Goal: Task Accomplishment & Management: Use online tool/utility

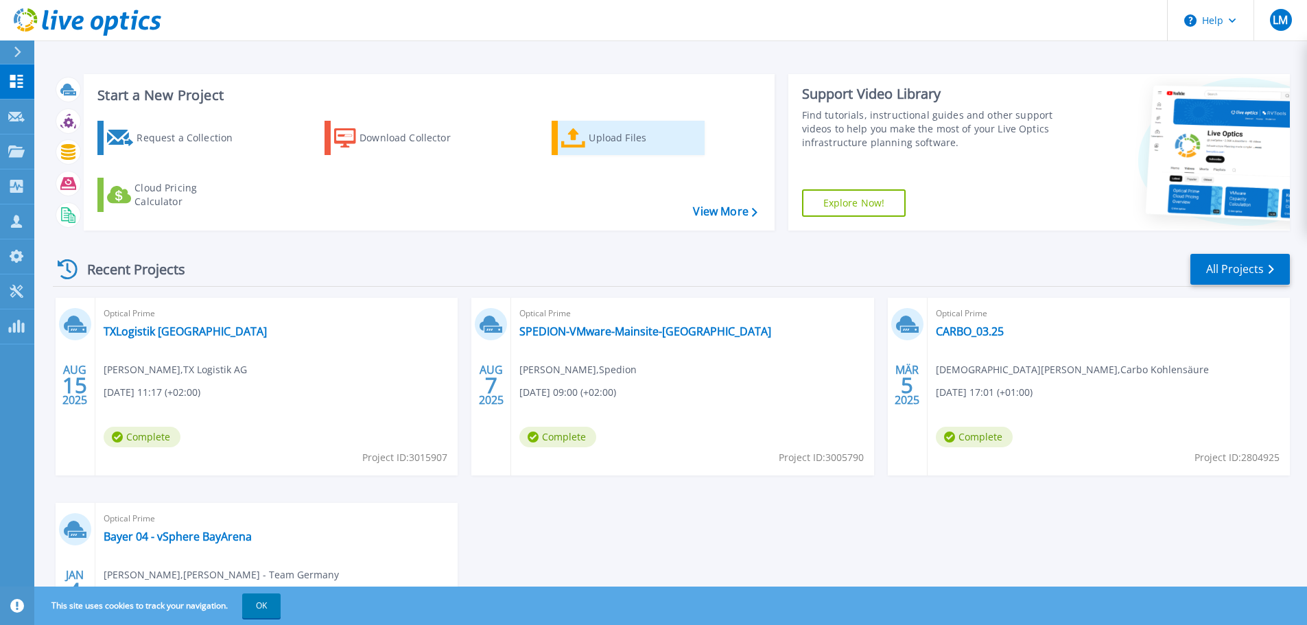
click at [596, 139] on div "Upload Files" at bounding box center [644, 137] width 110 height 27
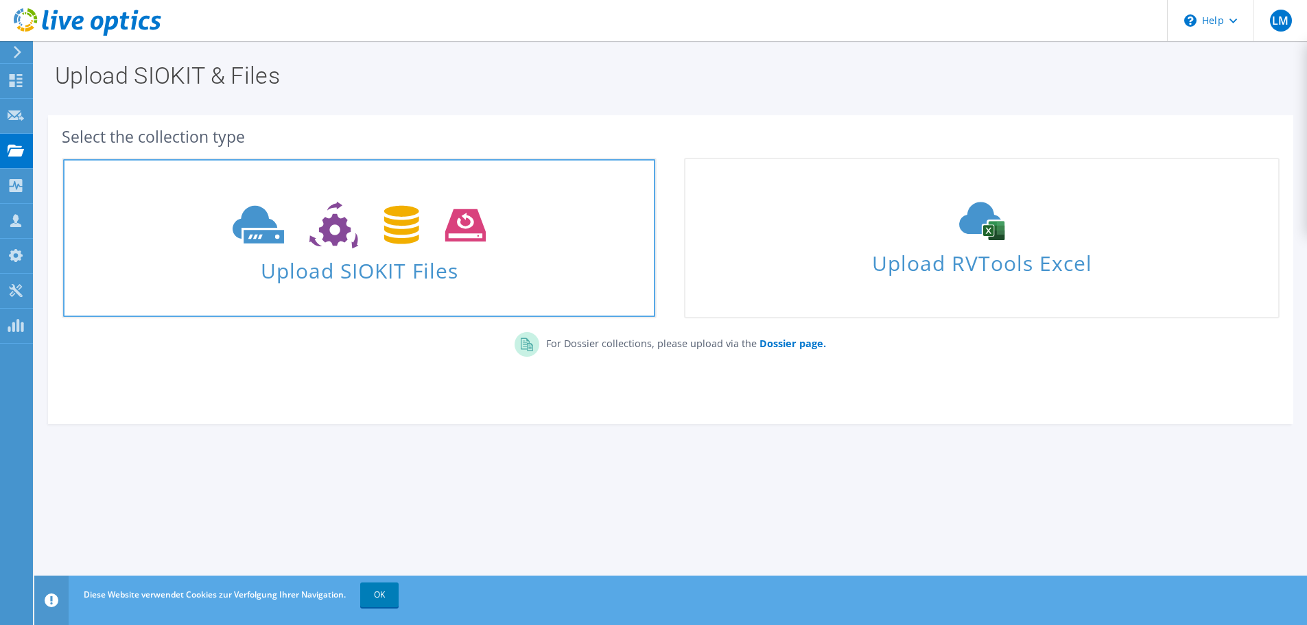
click at [451, 278] on span "Upload SIOKIT Files" at bounding box center [359, 267] width 592 height 30
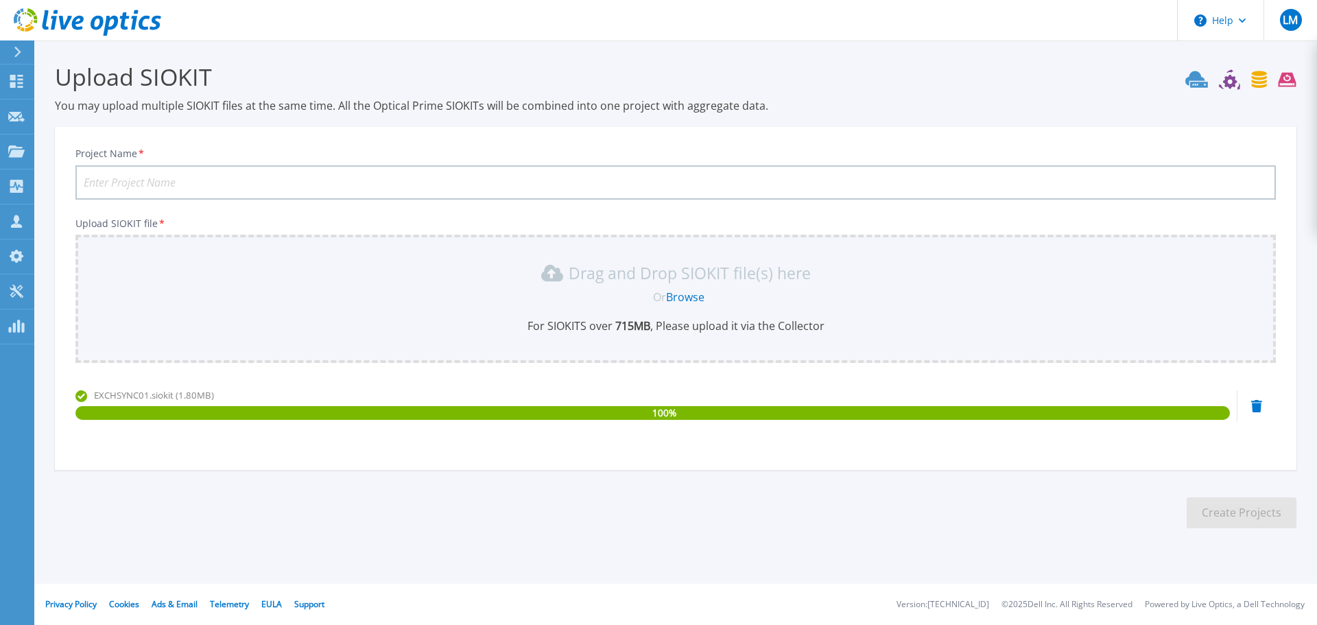
click at [373, 183] on input "Project Name *" at bounding box center [675, 182] width 1201 height 34
paste input "OPP-2565617"
type input "OPP-2565617 Koch Industrieanlagen Server Projekt"
click at [1201, 513] on button "Create Projects" at bounding box center [1242, 512] width 110 height 31
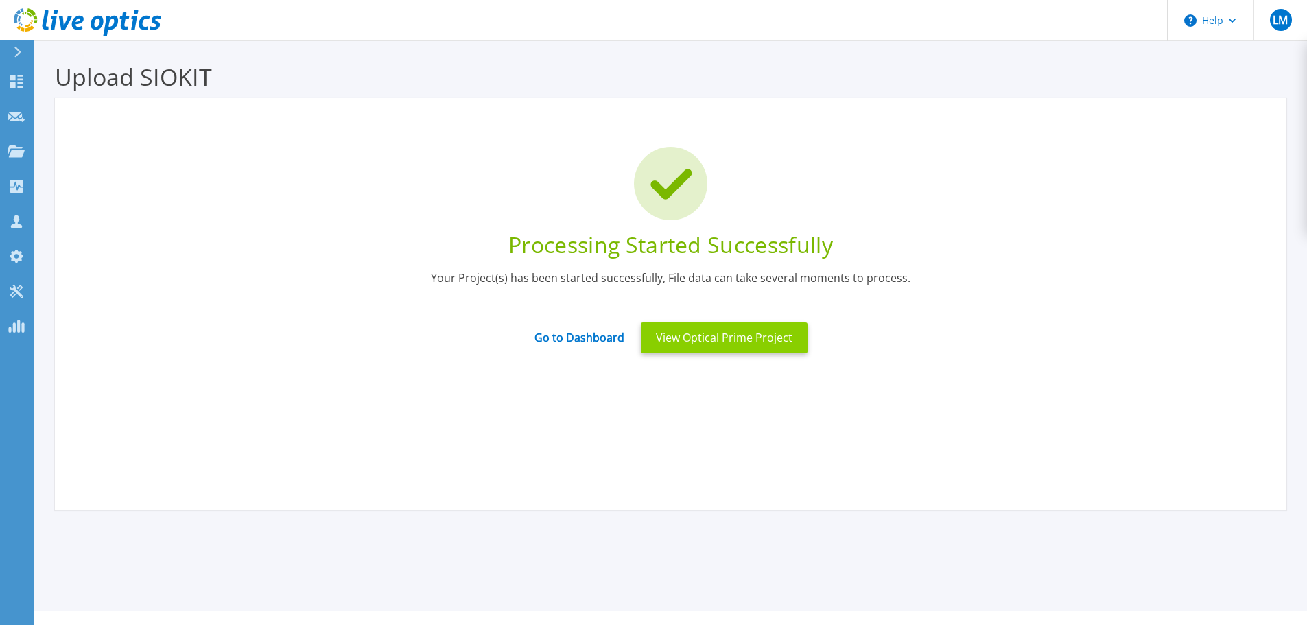
click at [747, 344] on button "View Optical Prime Project" at bounding box center [724, 337] width 167 height 31
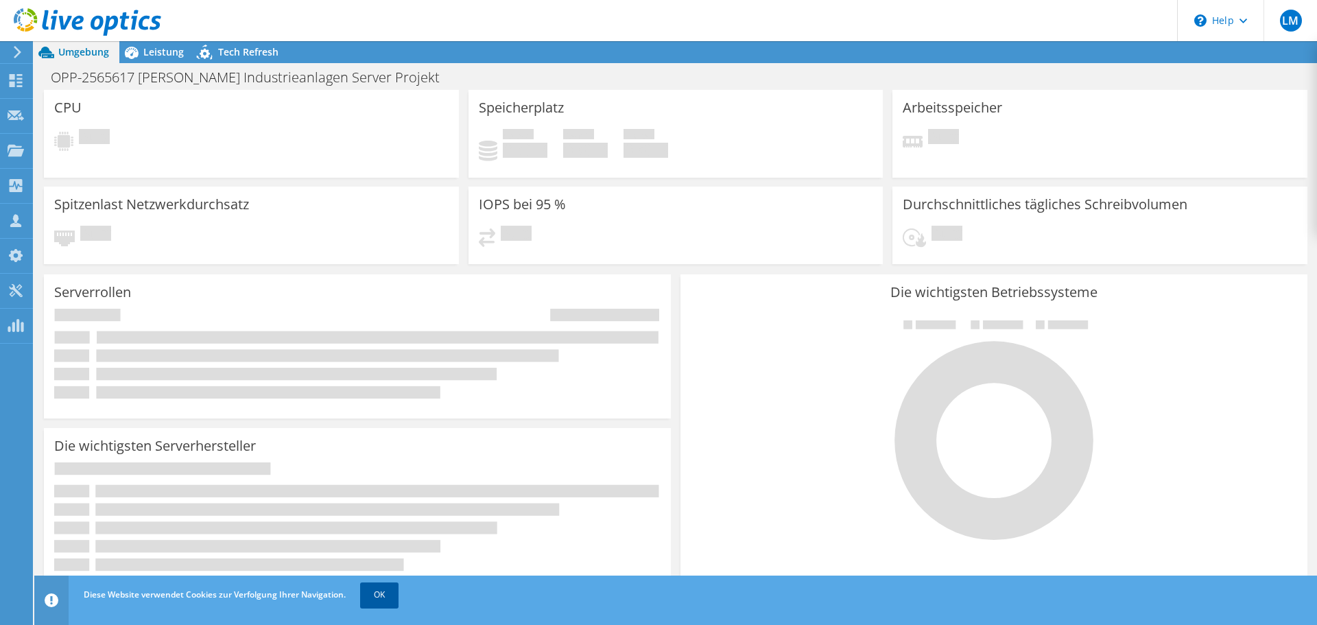
click at [379, 604] on link "OK" at bounding box center [379, 595] width 38 height 25
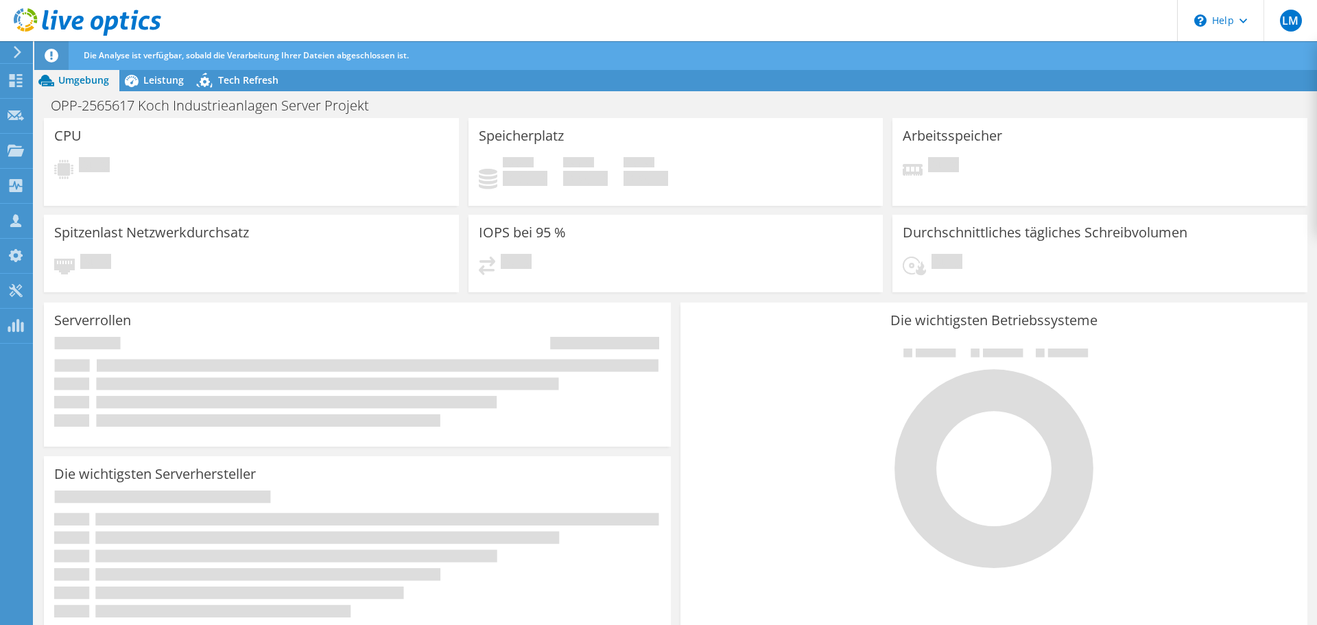
click at [43, 15] on icon at bounding box center [88, 22] width 148 height 28
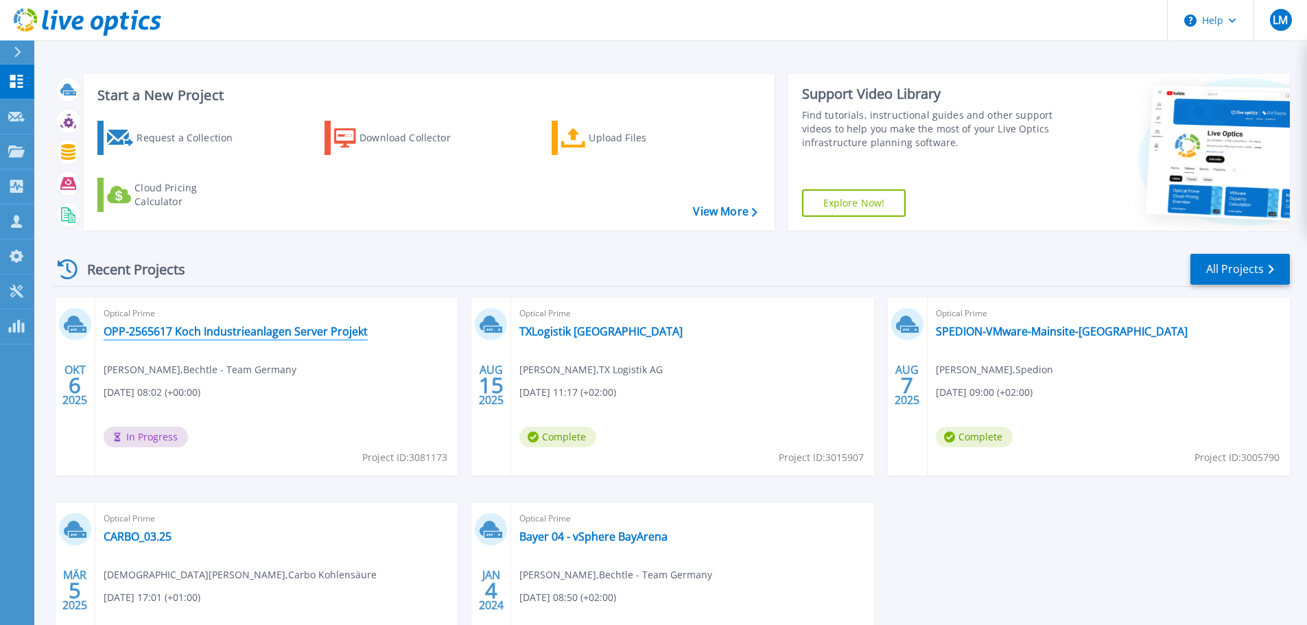
click at [202, 331] on link "OPP-2565617 Koch Industrieanlagen Server Projekt" at bounding box center [236, 332] width 264 height 14
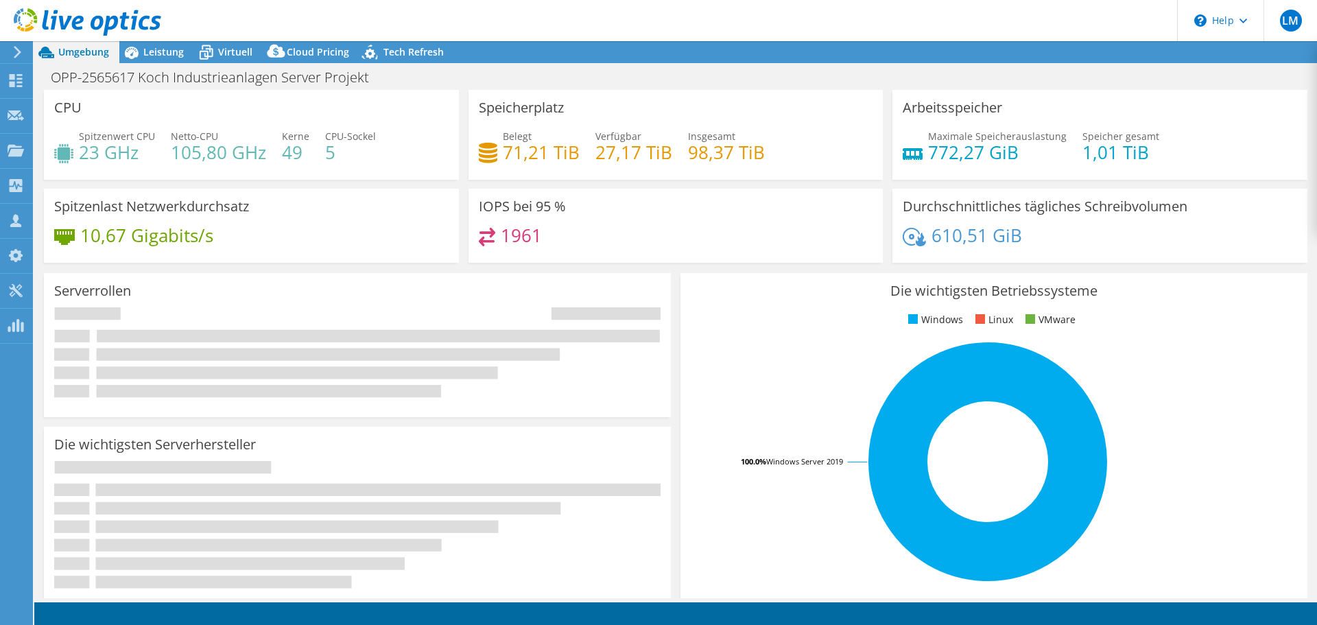
select select "USD"
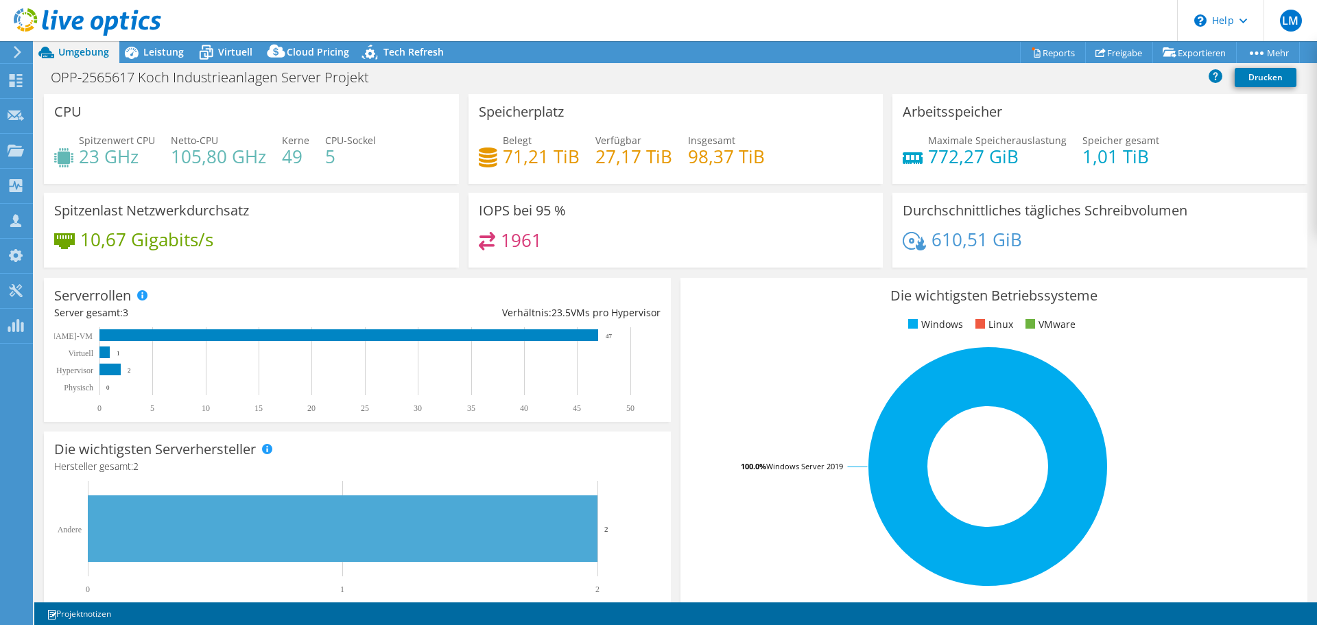
click at [92, 17] on icon at bounding box center [88, 22] width 148 height 28
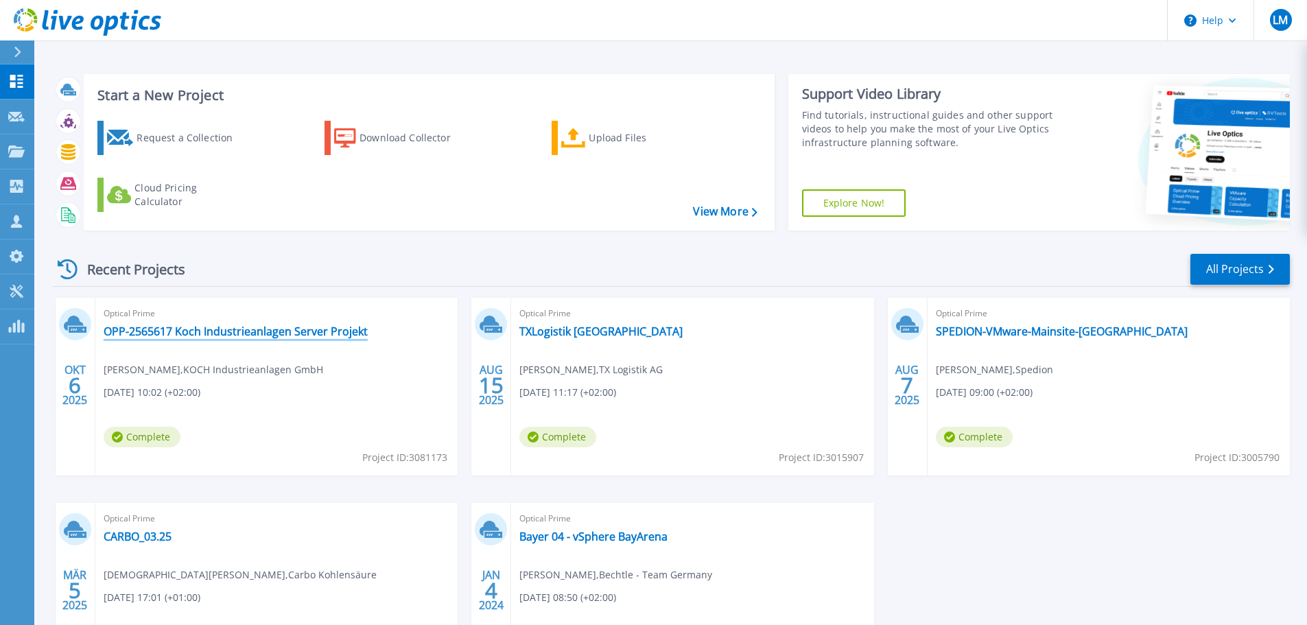
click at [191, 325] on link "OPP-2565617 Koch Industrieanlagen Server Projekt" at bounding box center [236, 332] width 264 height 14
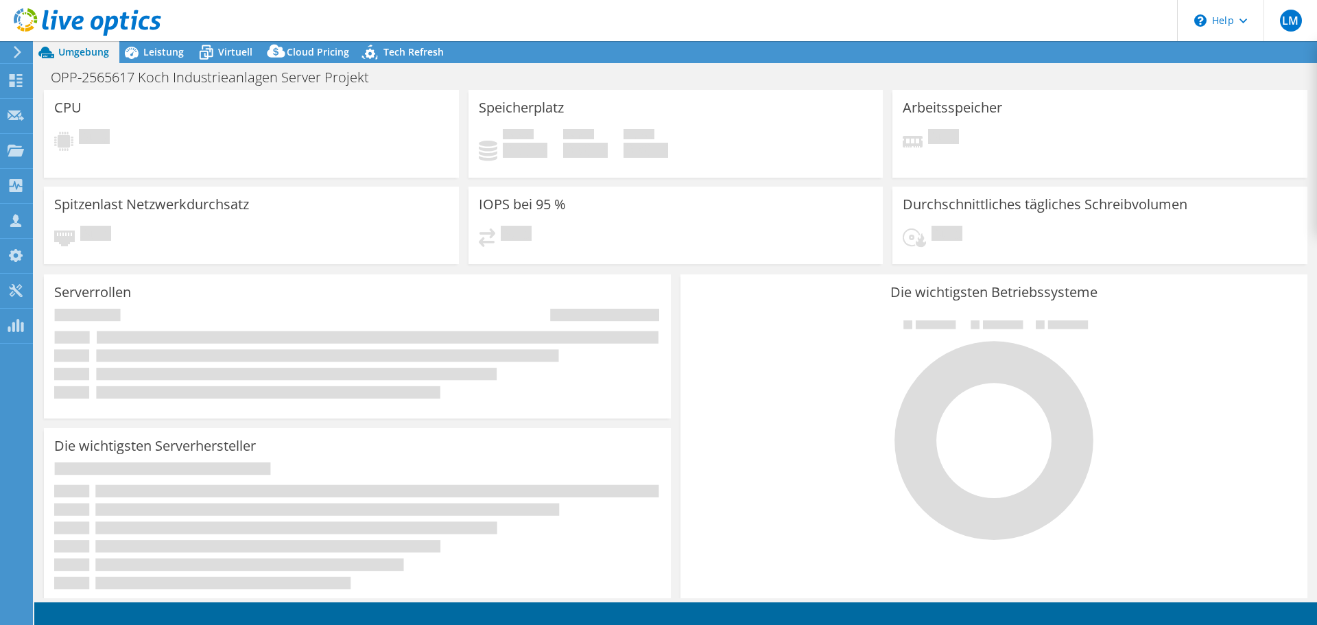
select select "USD"
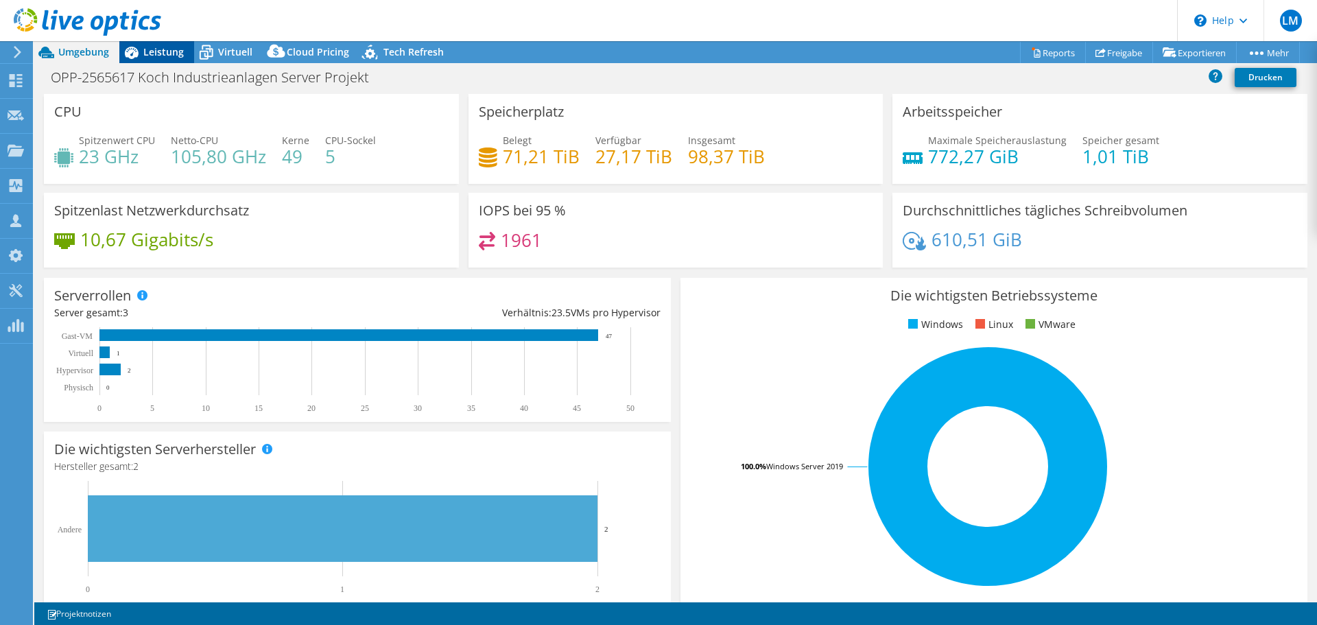
click at [154, 58] on span "Leistung" at bounding box center [163, 51] width 40 height 13
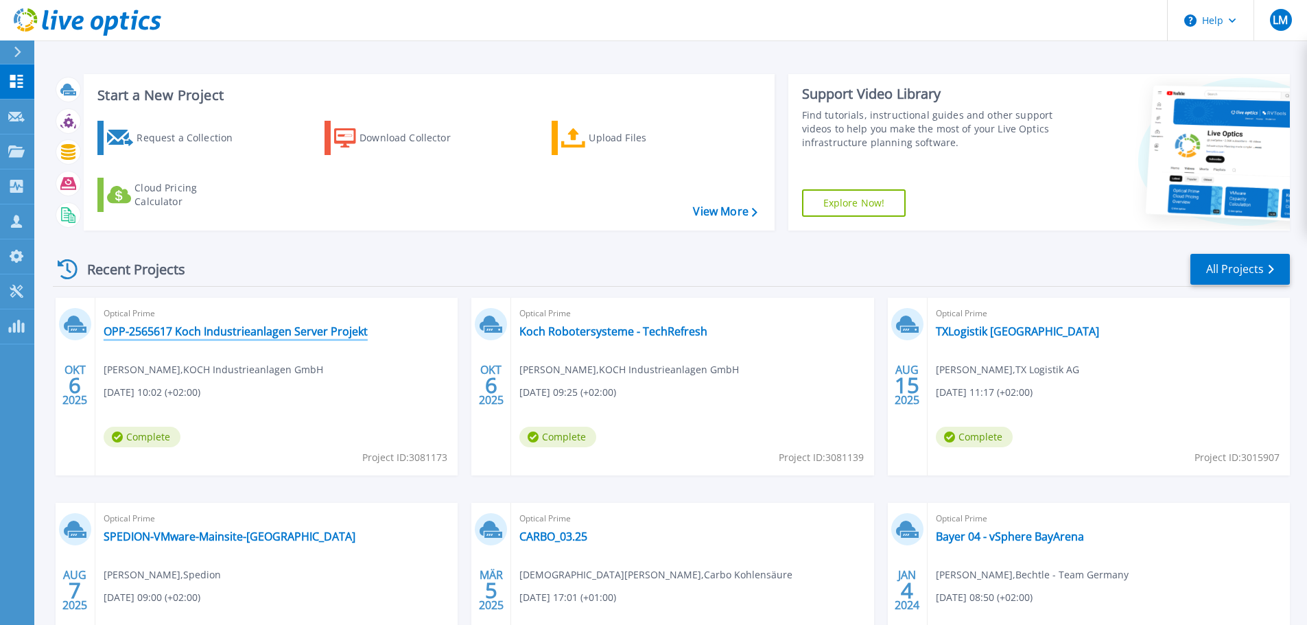
click at [198, 335] on link "OPP-2565617 Koch Industrieanlagen Server Projekt" at bounding box center [236, 332] width 264 height 14
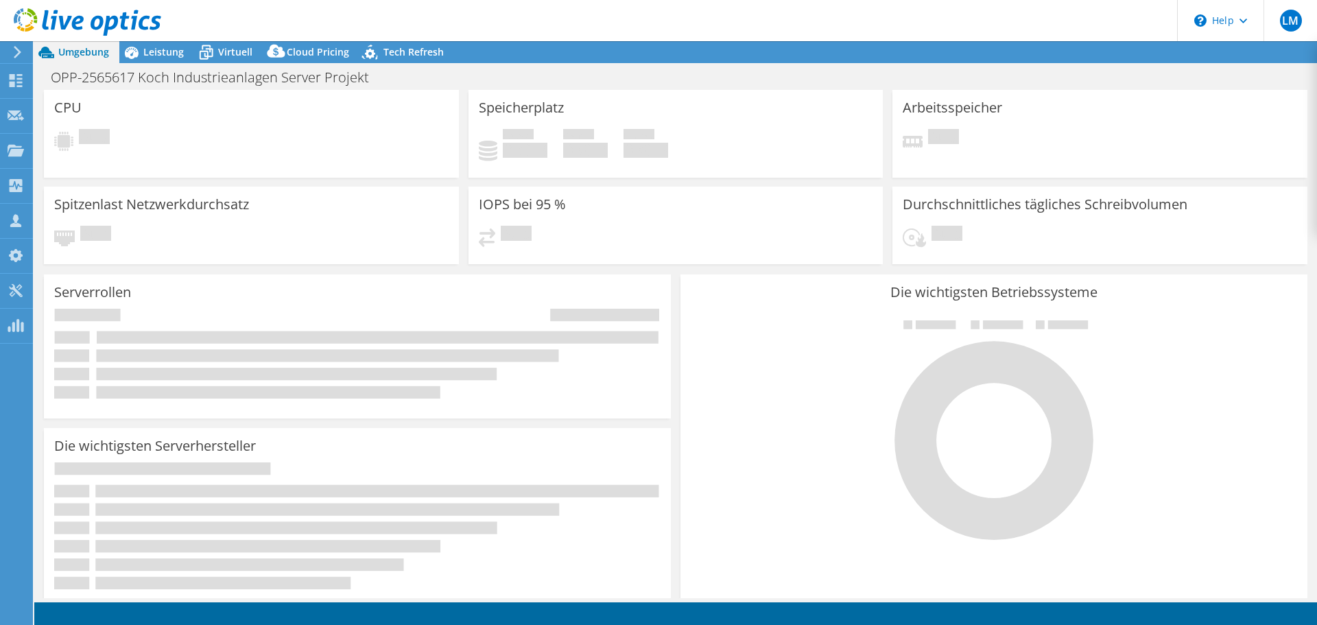
select select "USD"
radio input "true"
radio input "false"
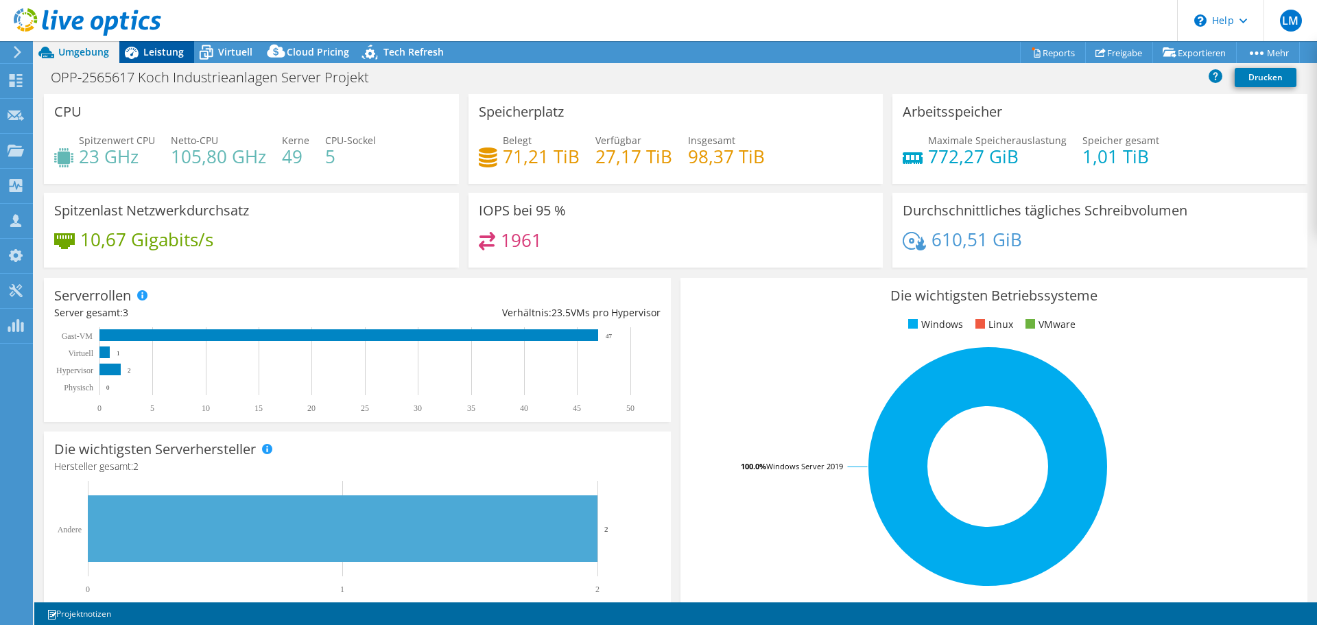
click at [169, 51] on span "Leistung" at bounding box center [163, 51] width 40 height 13
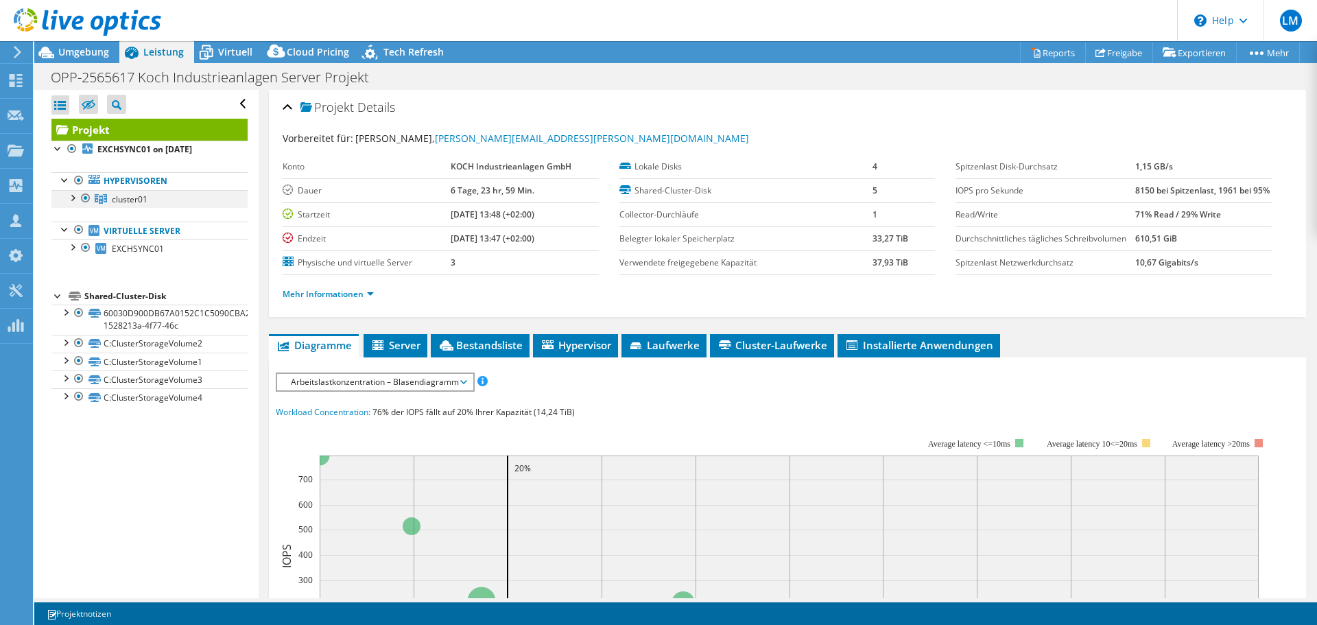
click at [69, 196] on div at bounding box center [72, 197] width 14 height 14
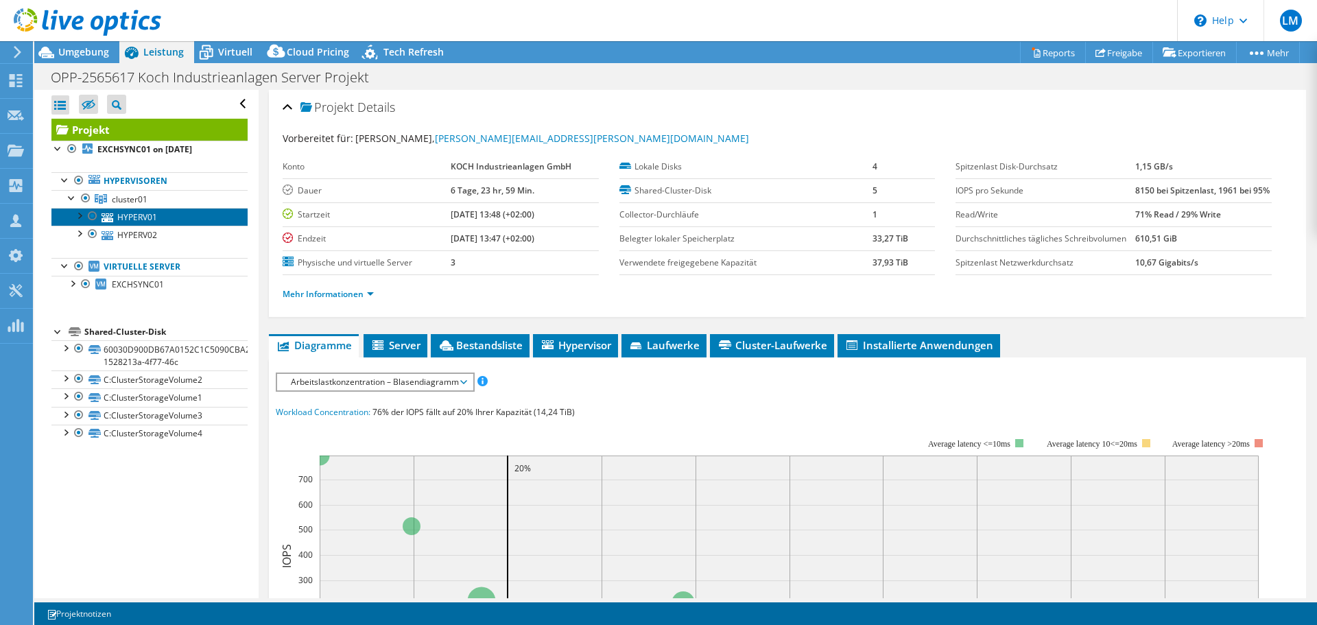
click at [159, 225] on link "HYPERV01" at bounding box center [149, 217] width 196 height 18
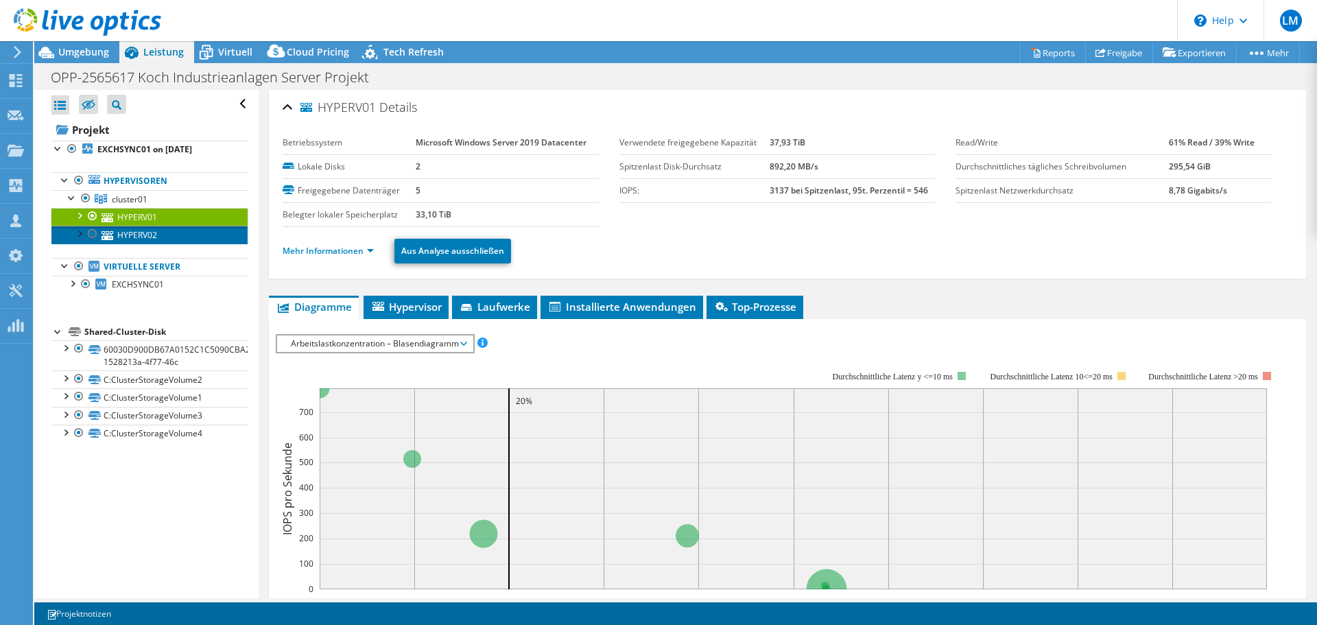
click at [149, 237] on link "HYPERV02" at bounding box center [149, 235] width 196 height 18
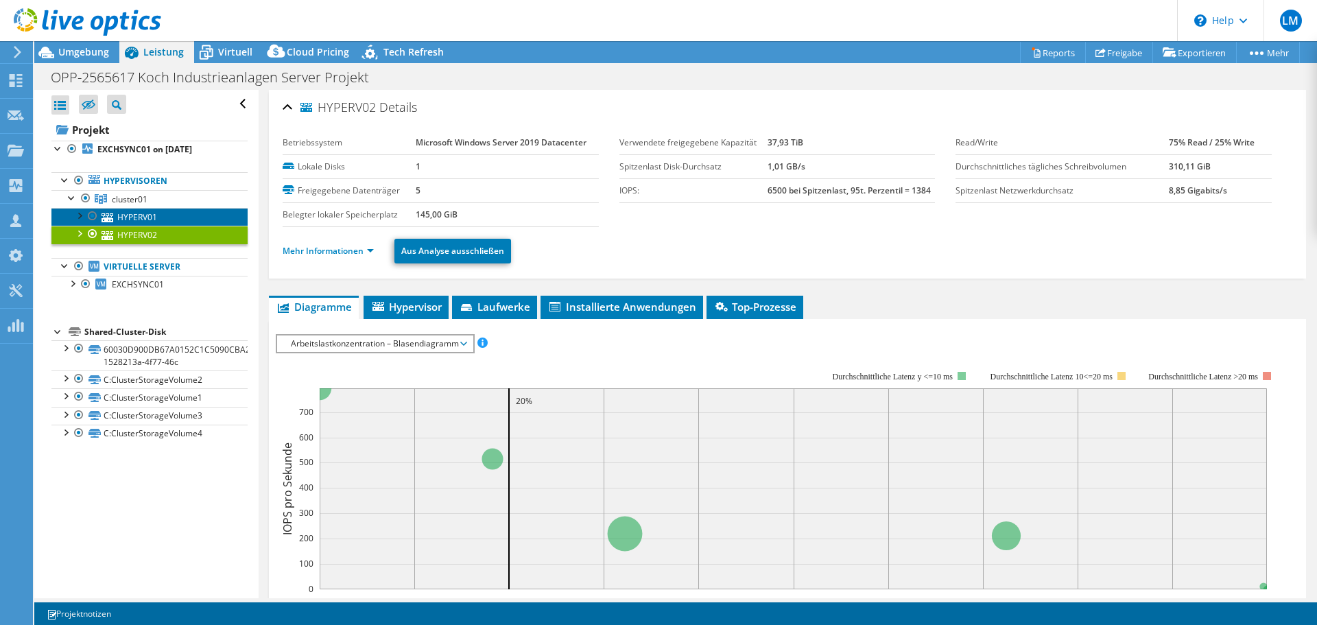
click at [161, 222] on link "HYPERV01" at bounding box center [149, 217] width 196 height 18
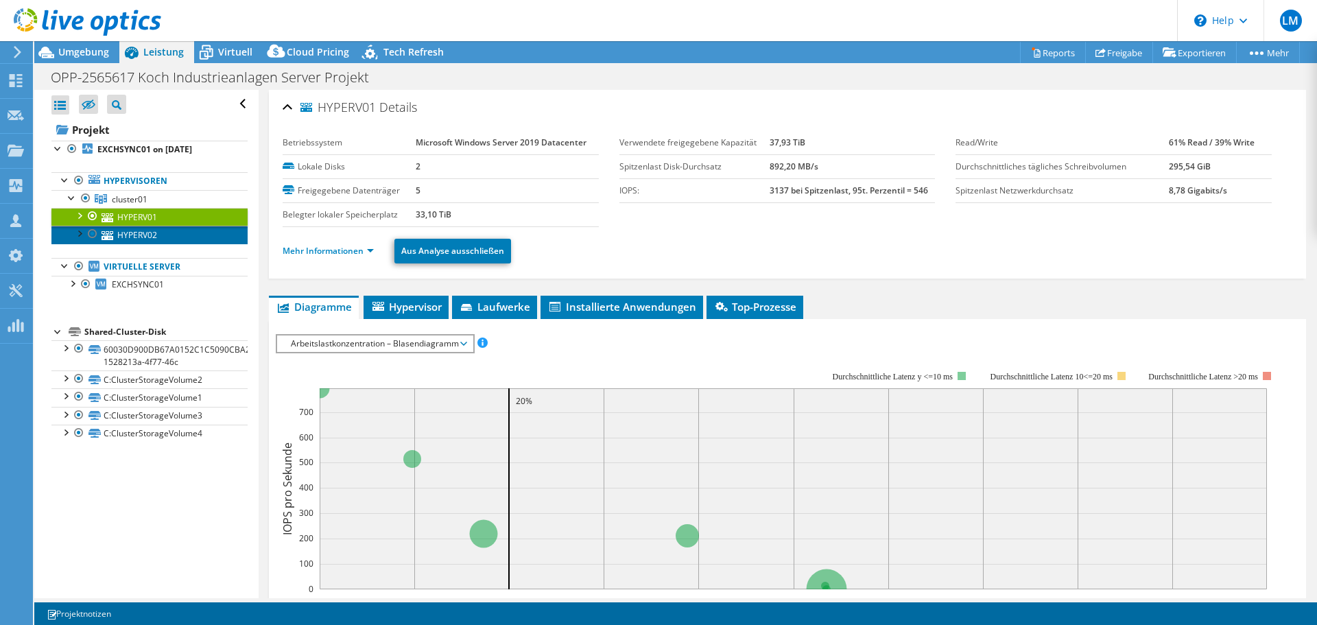
click at [153, 231] on link "HYPERV02" at bounding box center [149, 235] width 196 height 18
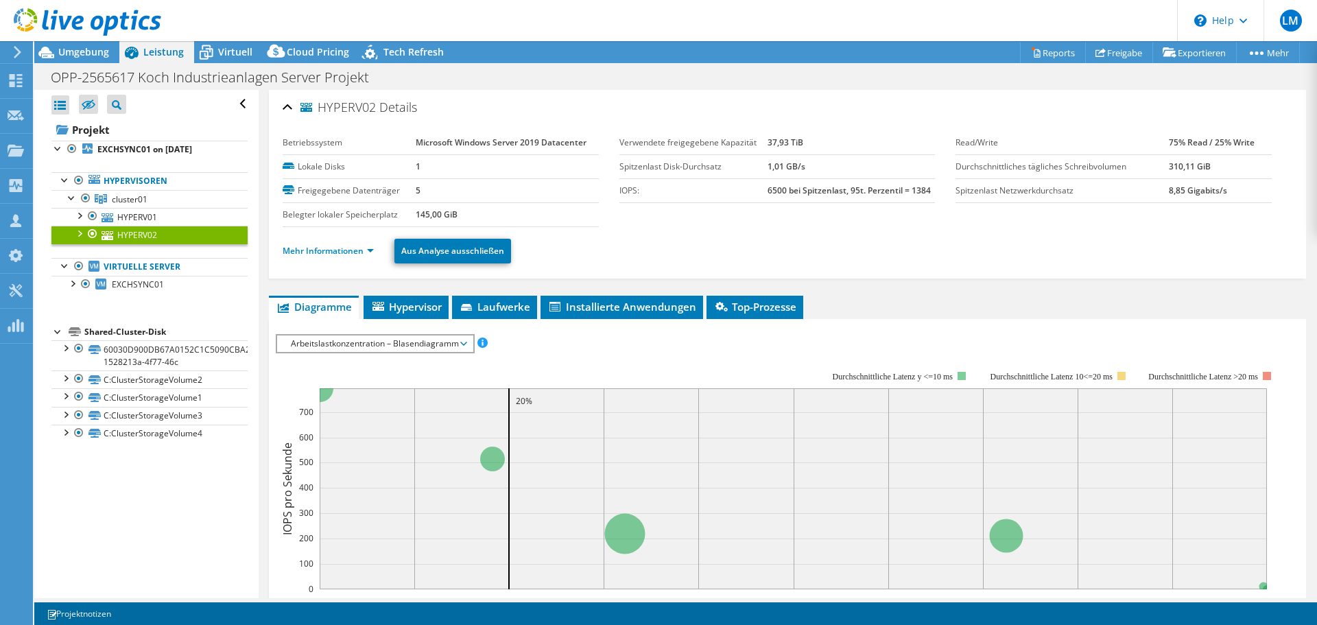
click at [282, 339] on span "Arbeitslastkonzentration – Blasendiagramm" at bounding box center [375, 344] width 196 height 16
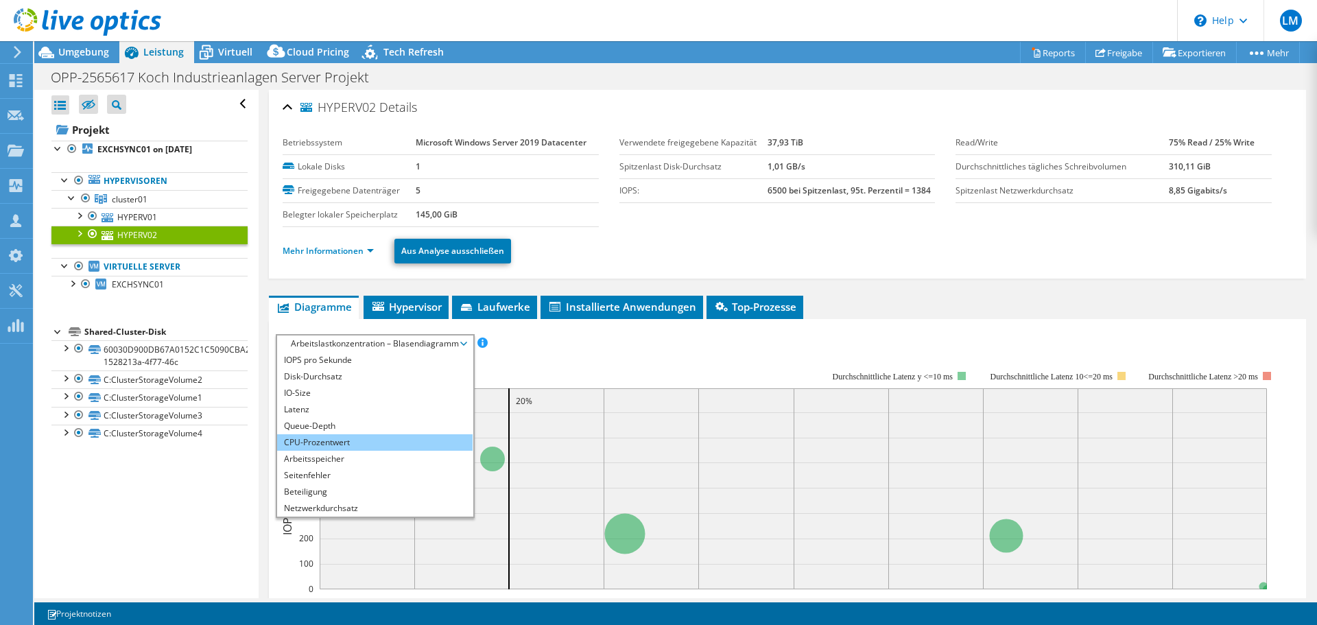
click at [423, 441] on li "CPU-Prozentwert" at bounding box center [375, 442] width 196 height 16
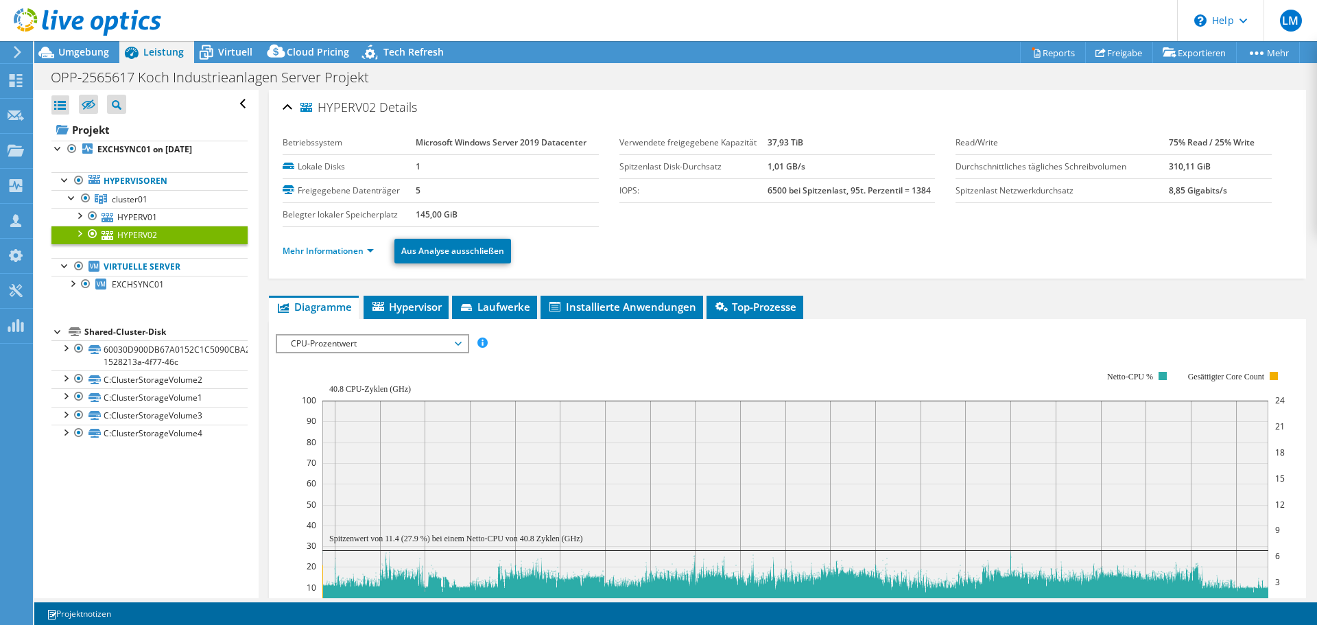
drag, startPoint x: 1140, startPoint y: 283, endPoint x: 1179, endPoint y: 255, distance: 47.8
click at [1140, 283] on div "HYPERV02 Details Betriebssystem Microsoft Windows Server 2019 Datacenter Lokale…" at bounding box center [788, 499] width 1058 height 818
click at [58, 2] on div at bounding box center [80, 23] width 161 height 46
click at [59, 25] on icon at bounding box center [88, 22] width 148 height 28
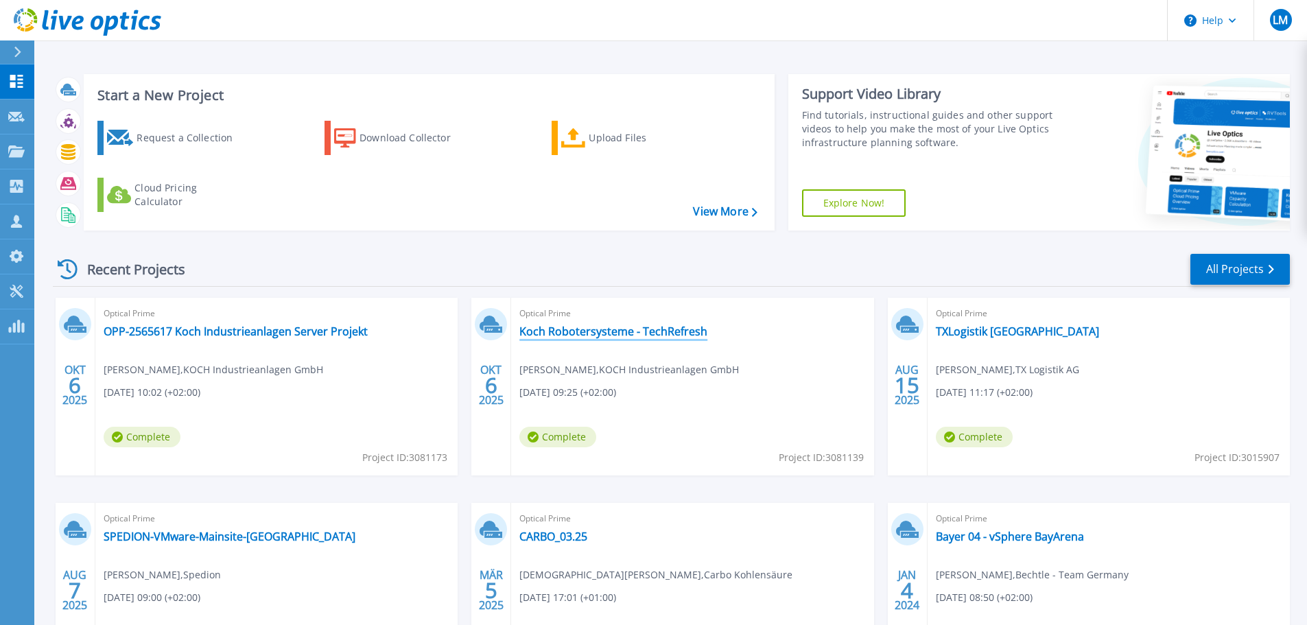
click at [567, 333] on link "Koch Robotersysteme - TechRefresh" at bounding box center [613, 332] width 188 height 14
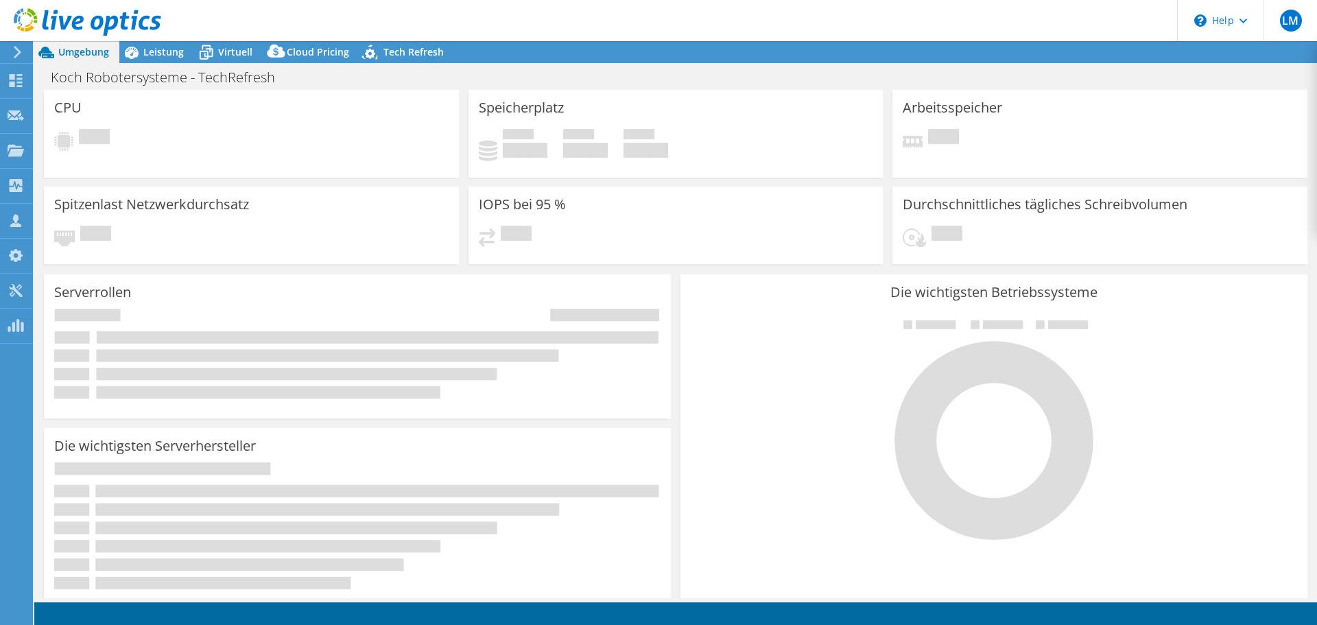
select select "USD"
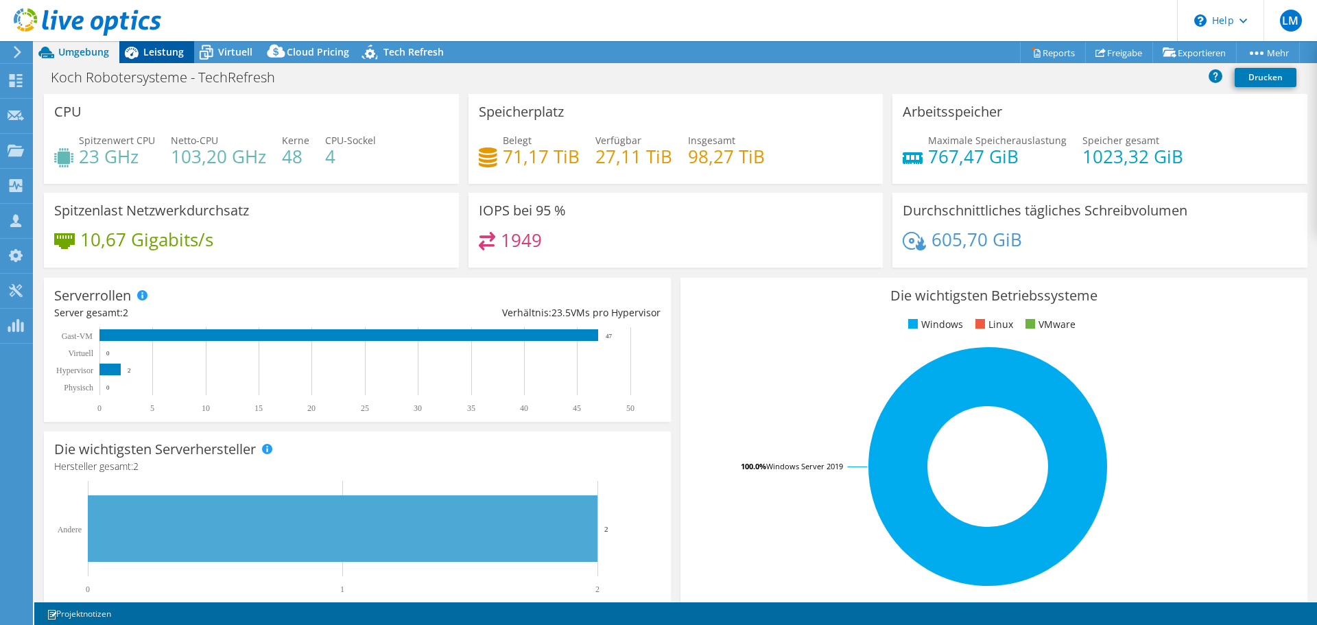
click at [176, 49] on span "Leistung" at bounding box center [163, 51] width 40 height 13
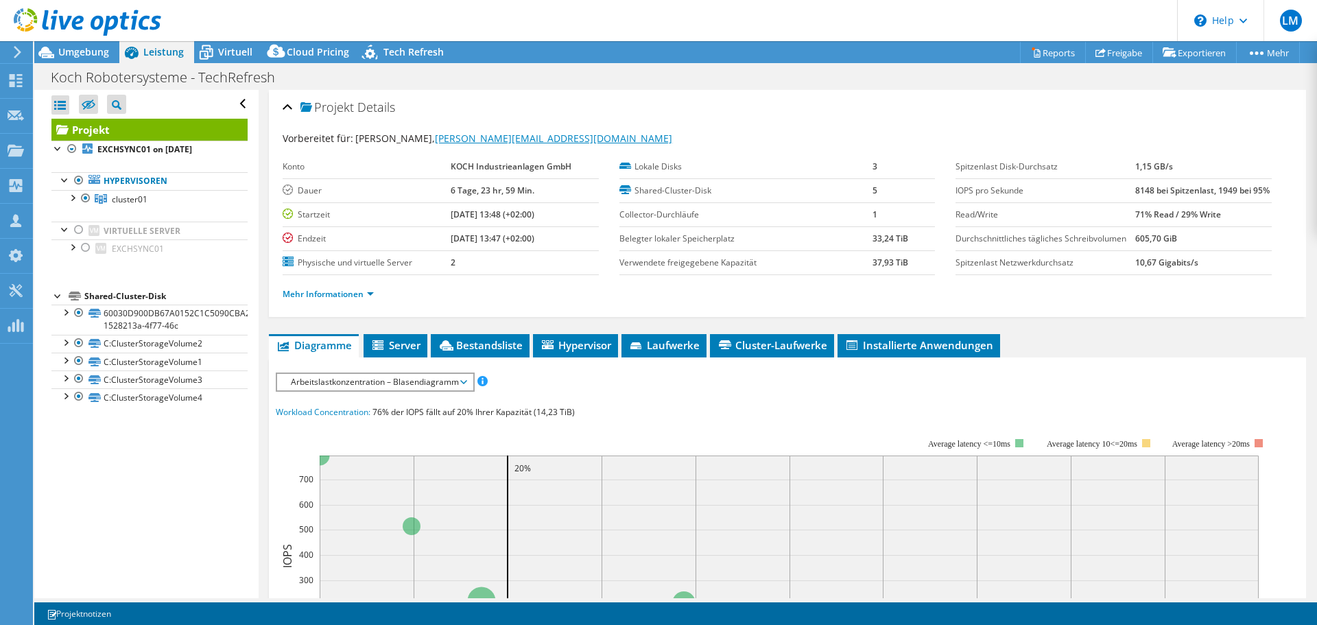
drag, startPoint x: 528, startPoint y: 224, endPoint x: 421, endPoint y: 140, distance: 135.9
click at [421, 140] on section "Vorbereitet für: [PERSON_NAME], [PERSON_NAME][EMAIL_ADDRESS][DOMAIN_NAME] Konto…" at bounding box center [788, 222] width 1010 height 183
click at [414, 200] on td "Dauer" at bounding box center [366, 190] width 167 height 24
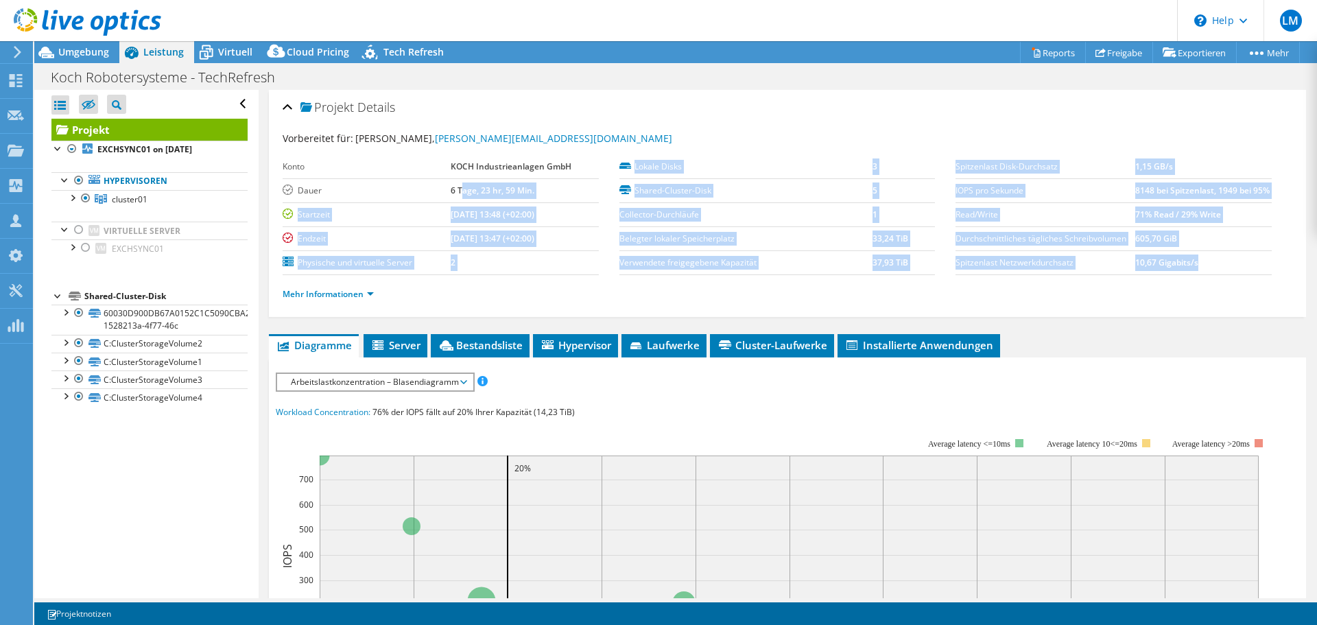
drag, startPoint x: 263, startPoint y: 169, endPoint x: 464, endPoint y: 189, distance: 202.0
click at [460, 188] on div "Projekt Details Vorbereitet für: [PERSON_NAME], [PERSON_NAME][EMAIL_ADDRESS][DO…" at bounding box center [788, 532] width 1058 height 885
click at [471, 197] on td "6 Tage, 23 hr, 59 Min." at bounding box center [525, 190] width 148 height 24
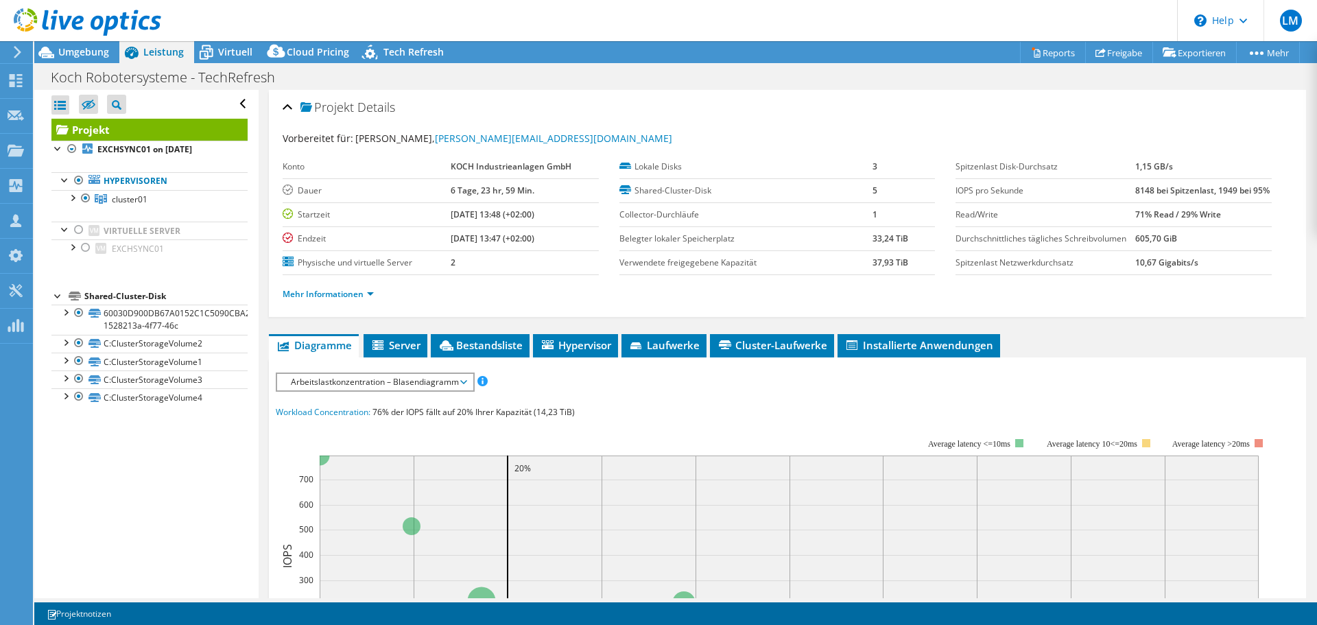
click at [371, 390] on span "Arbeitslastkonzentration – Blasendiagramm" at bounding box center [375, 382] width 182 height 16
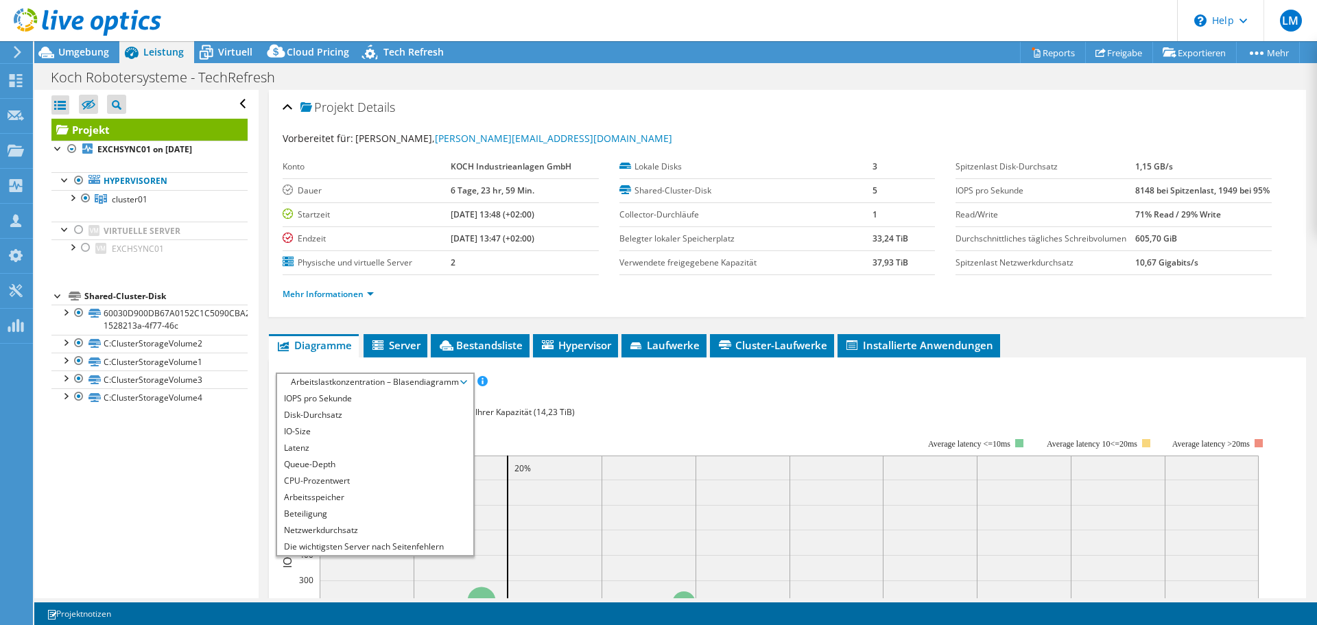
click at [501, 287] on section "Vorbereitet für: [PERSON_NAME], [PERSON_NAME][EMAIL_ADDRESS][DOMAIN_NAME] Konto…" at bounding box center [788, 222] width 1010 height 183
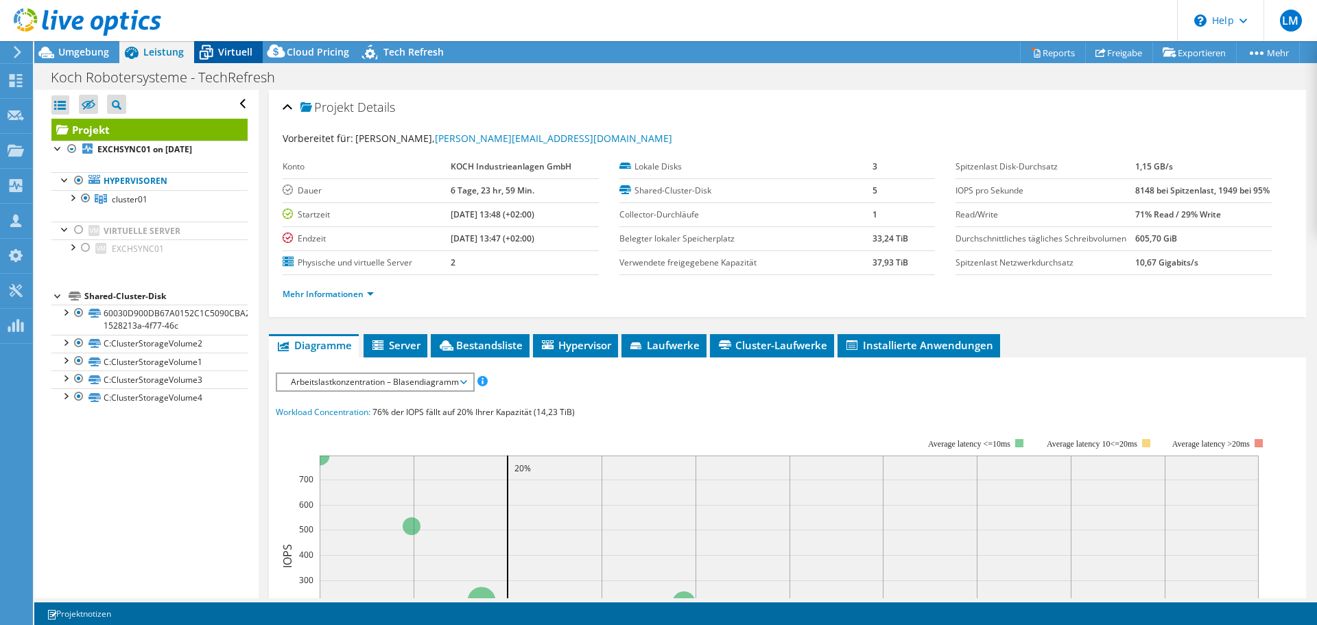
click at [243, 51] on span "Virtuell" at bounding box center [235, 51] width 34 height 13
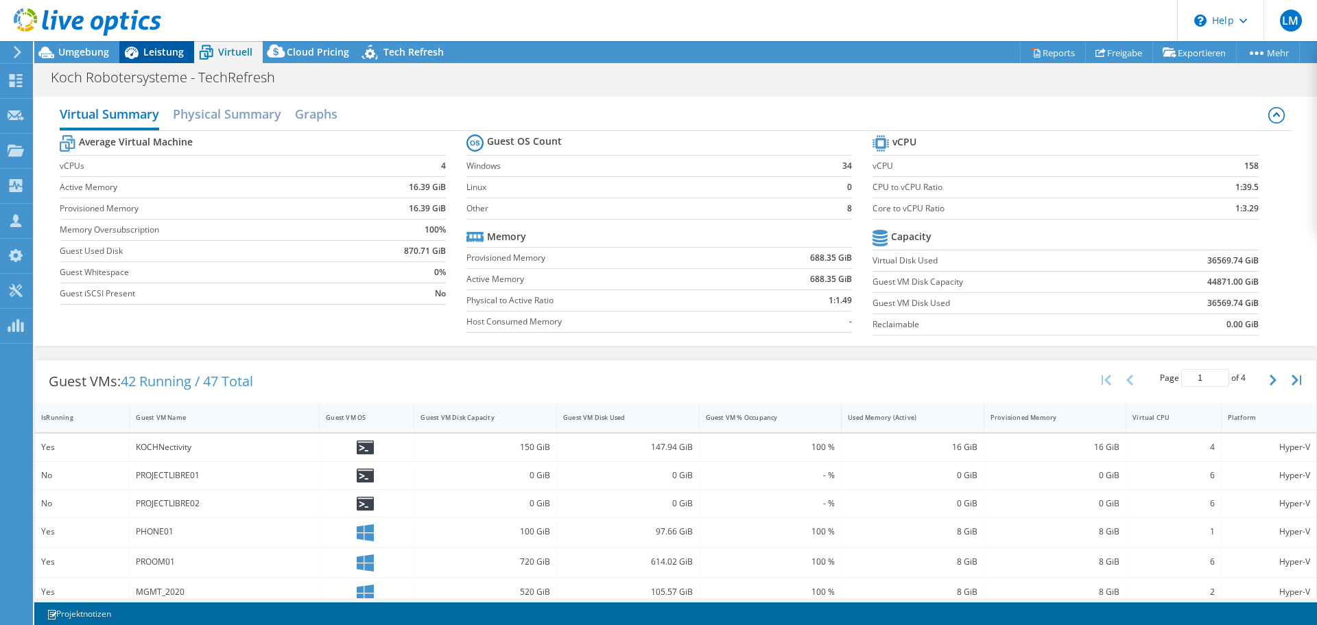
click at [146, 51] on span "Leistung" at bounding box center [163, 51] width 40 height 13
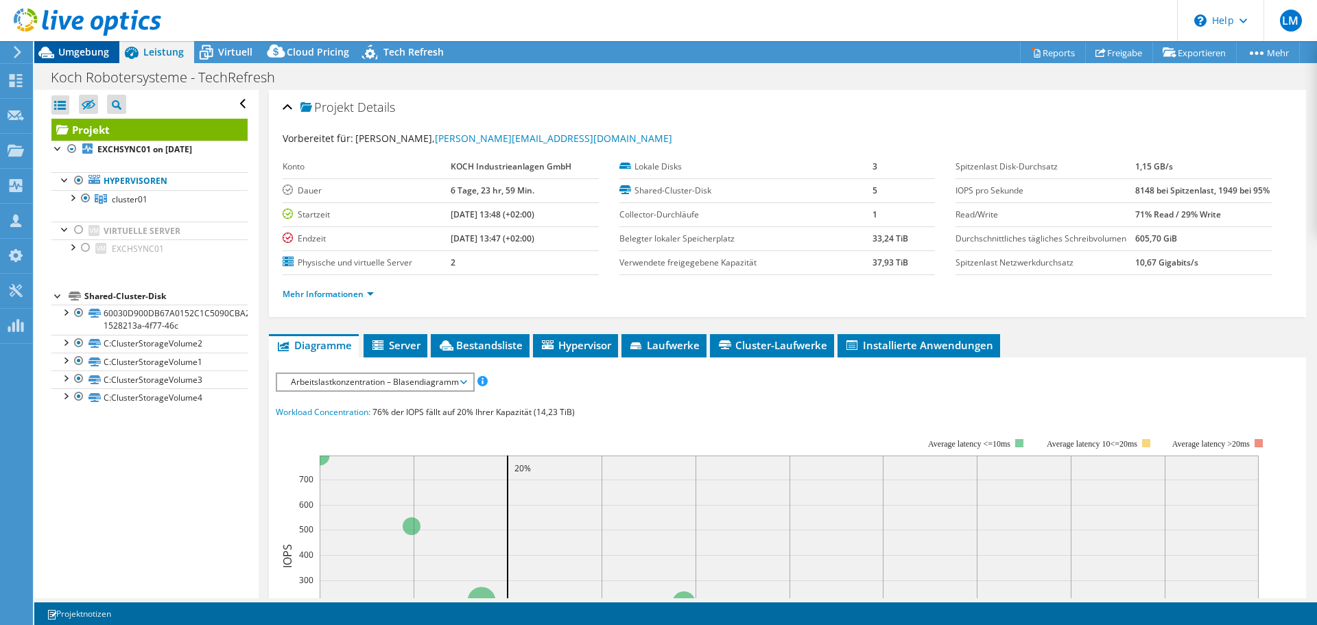
click at [107, 54] on span "Umgebung" at bounding box center [83, 51] width 51 height 13
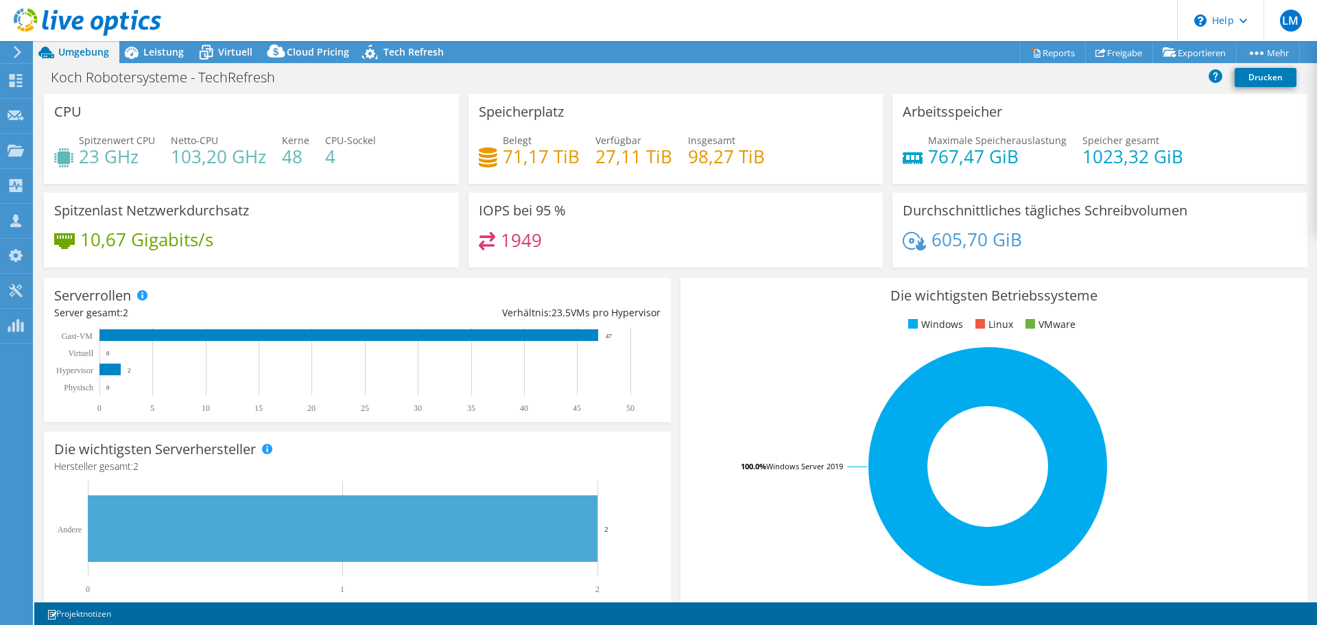
click at [767, 155] on div "Belegt 71,17 TiB Verfügbar 27,11 TiB Insgesamt 98,27 TiB" at bounding box center [676, 155] width 395 height 45
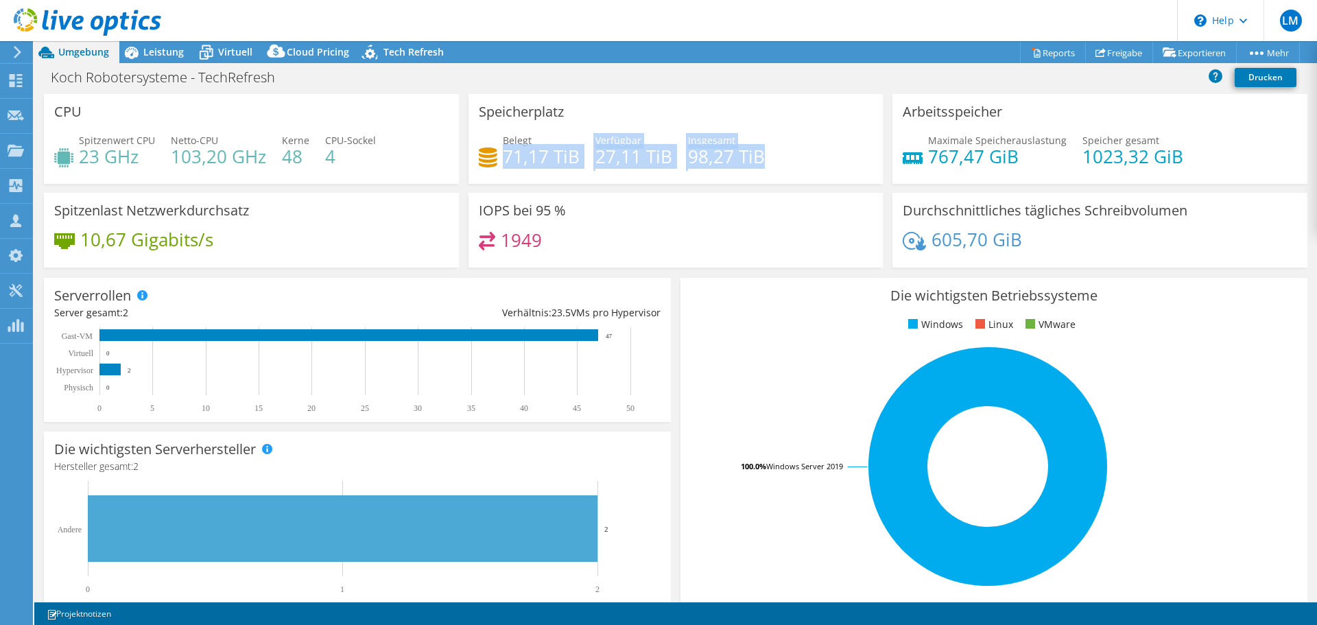
drag, startPoint x: 761, startPoint y: 163, endPoint x: 499, endPoint y: 153, distance: 262.3
click at [499, 153] on div "Belegt 71,17 TiB Verfügbar 27,11 TiB Insgesamt 98,27 TiB" at bounding box center [676, 155] width 395 height 45
click at [503, 154] on h4 "71,17 TiB" at bounding box center [541, 156] width 77 height 15
drag, startPoint x: 502, startPoint y: 154, endPoint x: 755, endPoint y: 161, distance: 254.0
click at [755, 161] on div "Belegt 71,17 TiB Verfügbar 27,11 TiB Insgesamt 98,27 TiB" at bounding box center [676, 155] width 395 height 45
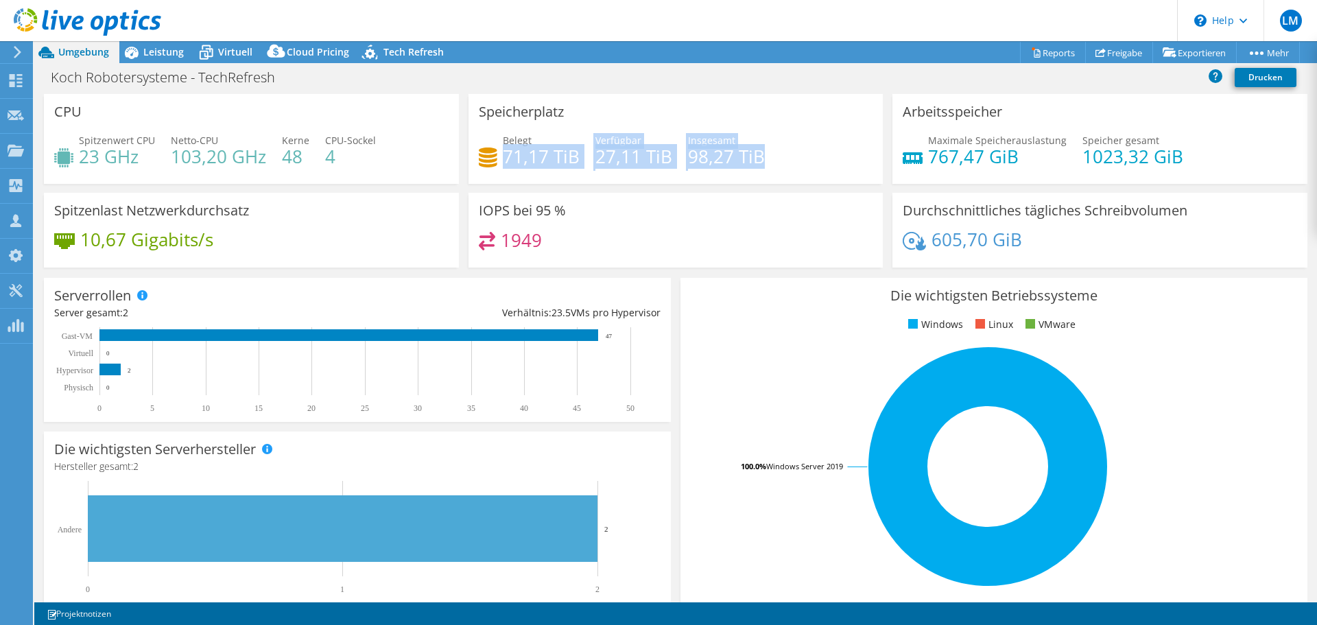
click at [755, 161] on h4 "98,27 TiB" at bounding box center [726, 156] width 77 height 15
drag, startPoint x: 707, startPoint y: 163, endPoint x: 618, endPoint y: 163, distance: 88.5
click at [618, 163] on div "Belegt 71,17 TiB Verfügbar 27,11 TiB Insgesamt 98,27 TiB" at bounding box center [676, 155] width 395 height 45
click at [618, 163] on h4 "27,11 TiB" at bounding box center [634, 156] width 77 height 15
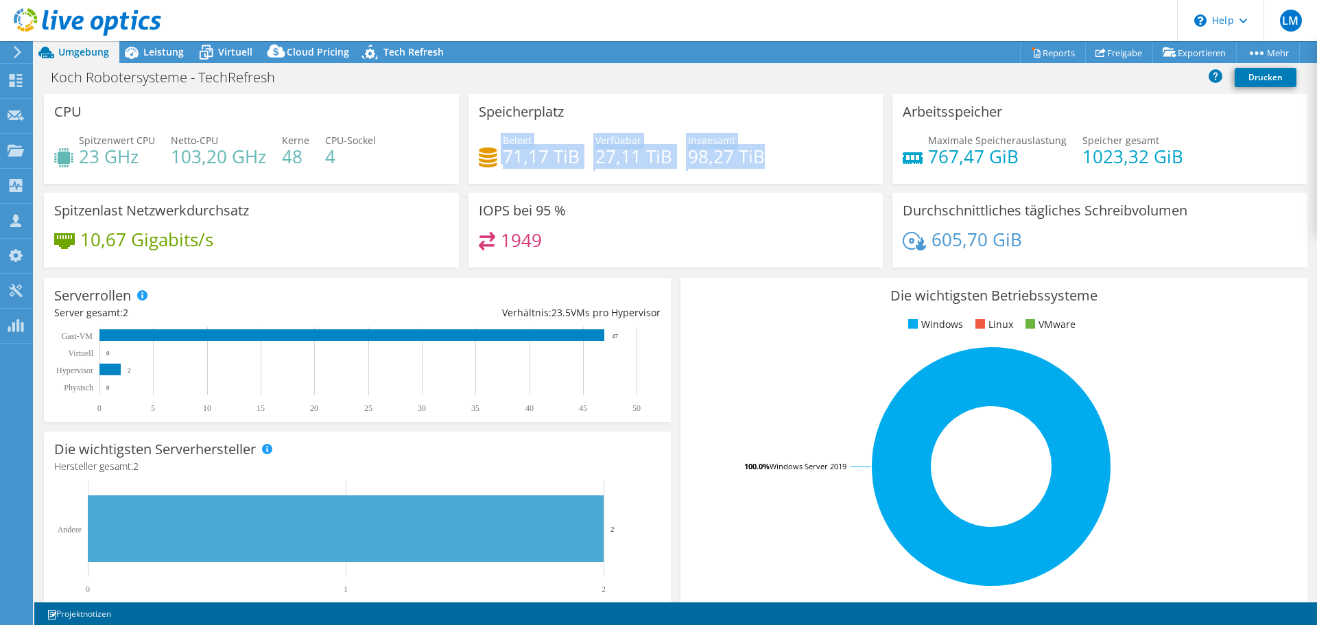
drag, startPoint x: 764, startPoint y: 159, endPoint x: 497, endPoint y: 159, distance: 266.2
click at [497, 159] on div "Belegt 71,17 TiB Verfügbar 27,11 TiB Insgesamt 98,27 TiB" at bounding box center [676, 155] width 395 height 45
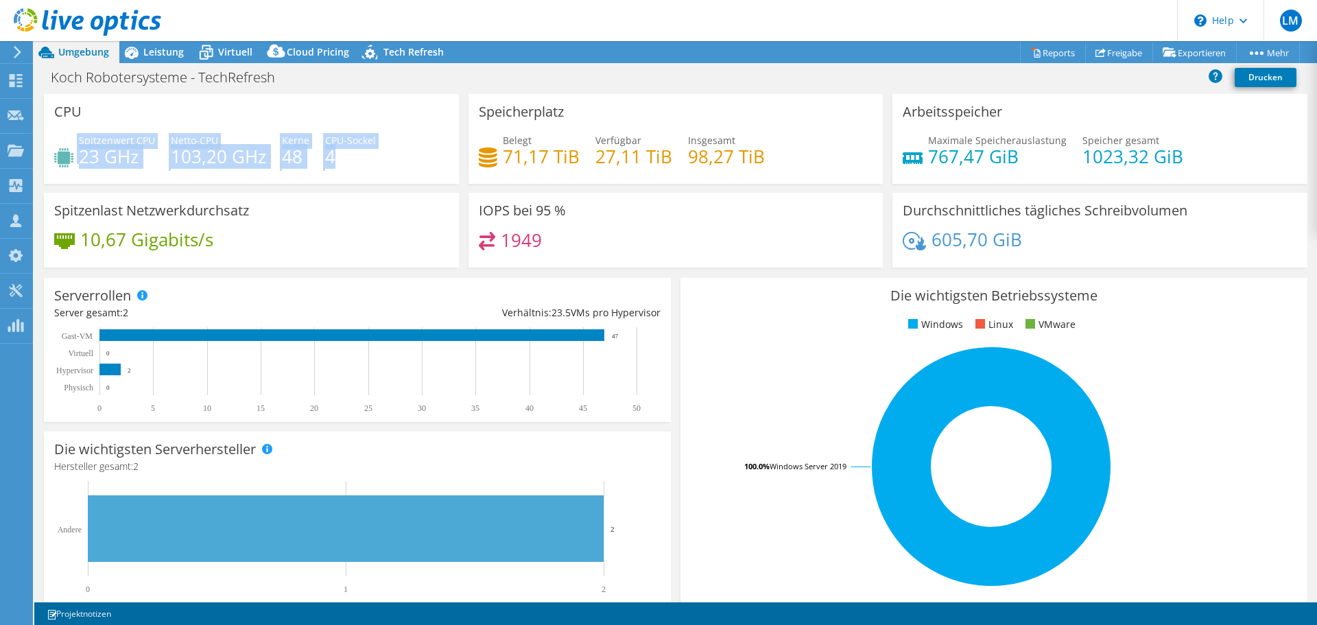
drag, startPoint x: 346, startPoint y: 161, endPoint x: 60, endPoint y: 131, distance: 287.0
click at [60, 131] on div "CPU Spitzenwert CPU 23 GHz Netto-CPU 103,20 GHz Kerne 48 CPU-Sockel 4" at bounding box center [251, 139] width 415 height 90
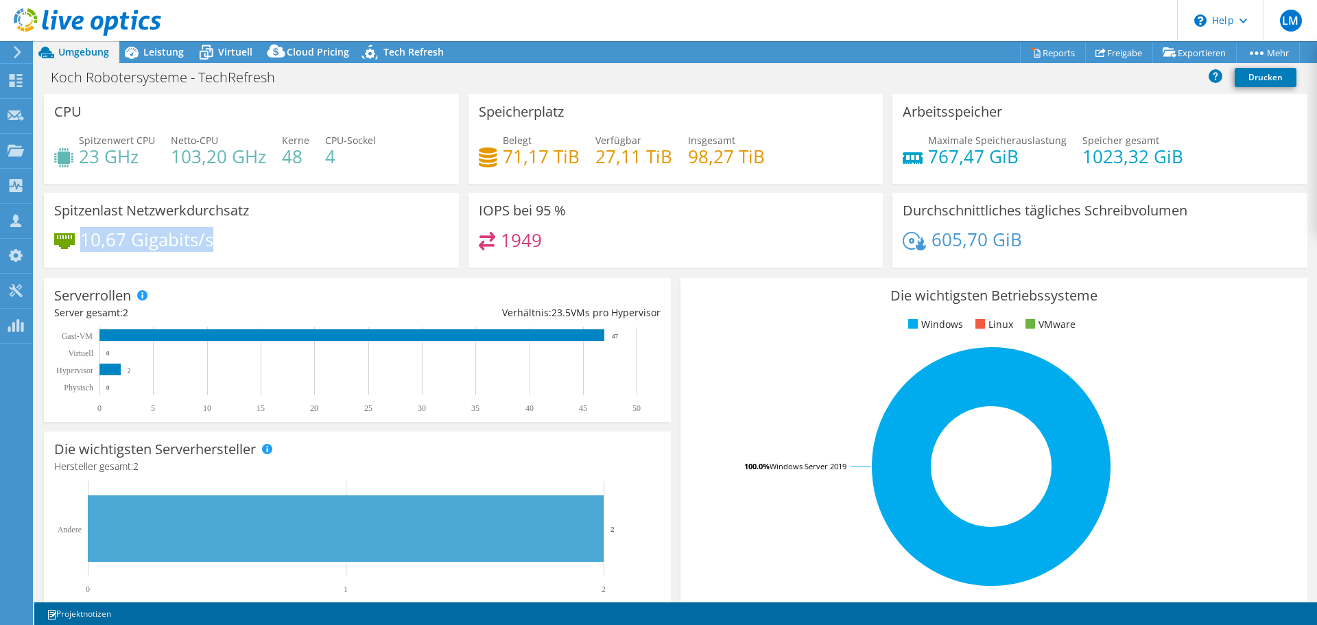
drag, startPoint x: 81, startPoint y: 240, endPoint x: 228, endPoint y: 242, distance: 146.9
click at [228, 242] on div "10,67 Gigabits/s" at bounding box center [251, 246] width 395 height 29
drag, startPoint x: 215, startPoint y: 246, endPoint x: 82, endPoint y: 238, distance: 132.7
click at [82, 238] on div "10,67 Gigabits/s" at bounding box center [251, 246] width 395 height 29
